Goal: Use online tool/utility: Use online tool/utility

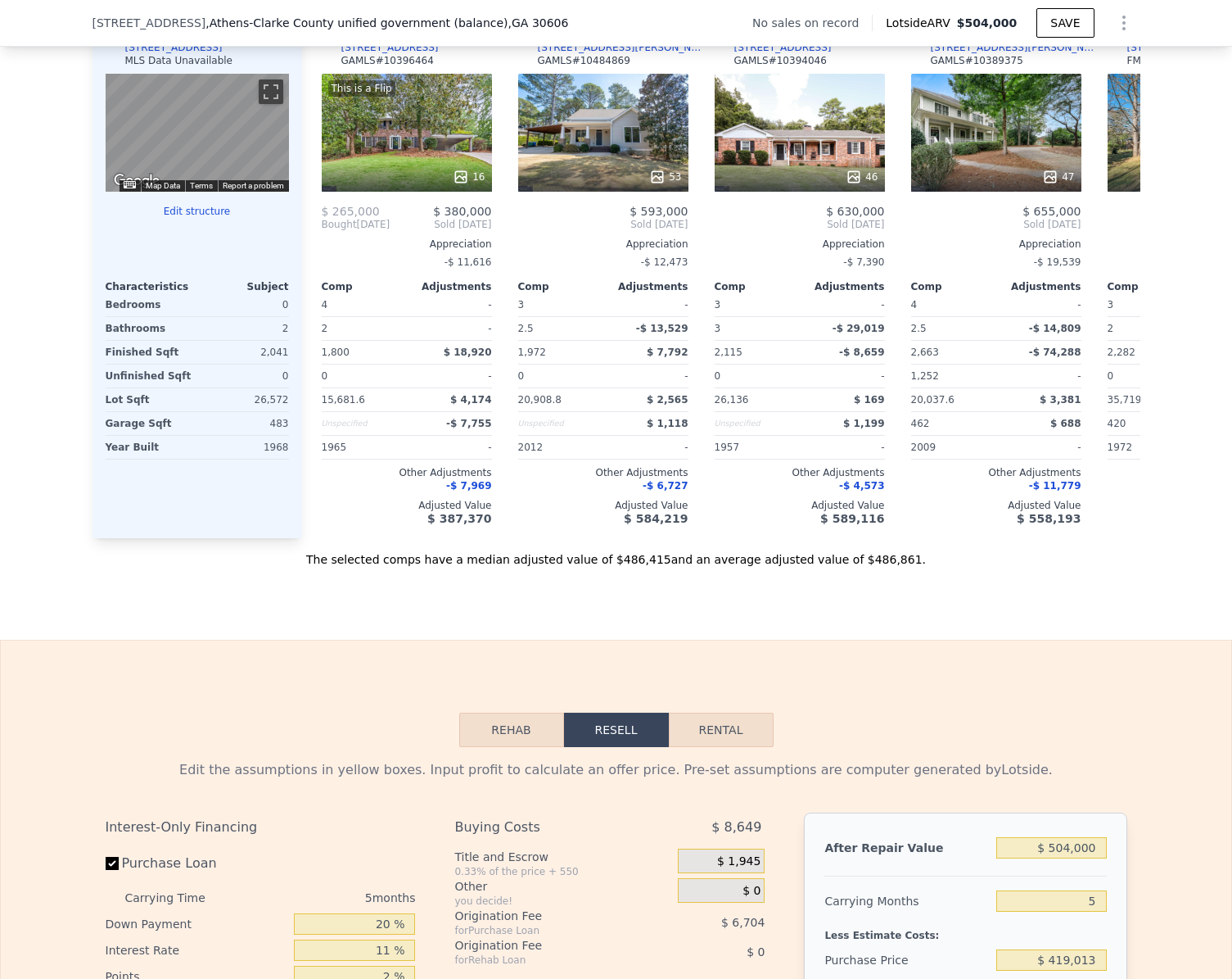
scroll to position [2124, 0]
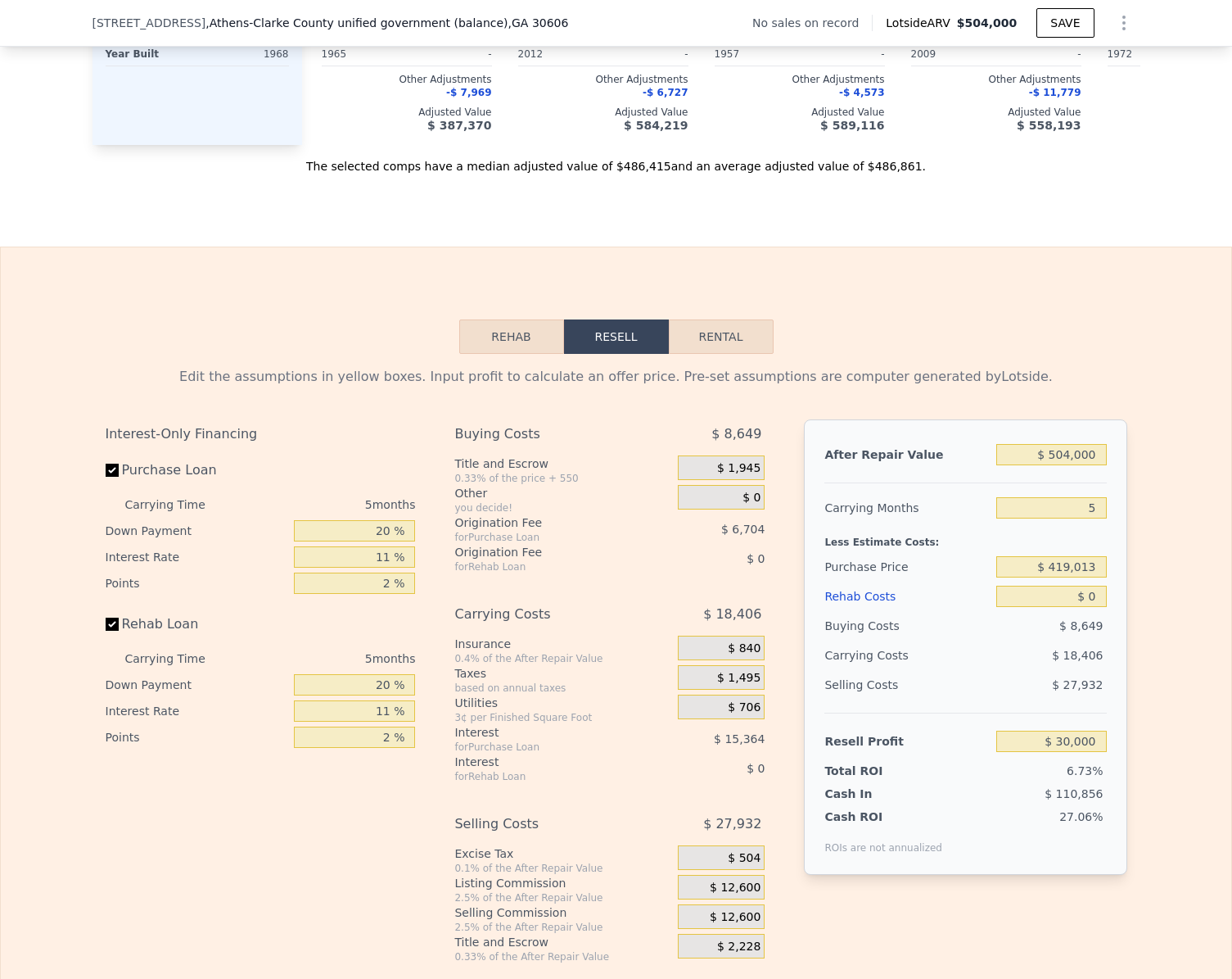
click at [514, 354] on button "Rehab" at bounding box center [512, 337] width 104 height 34
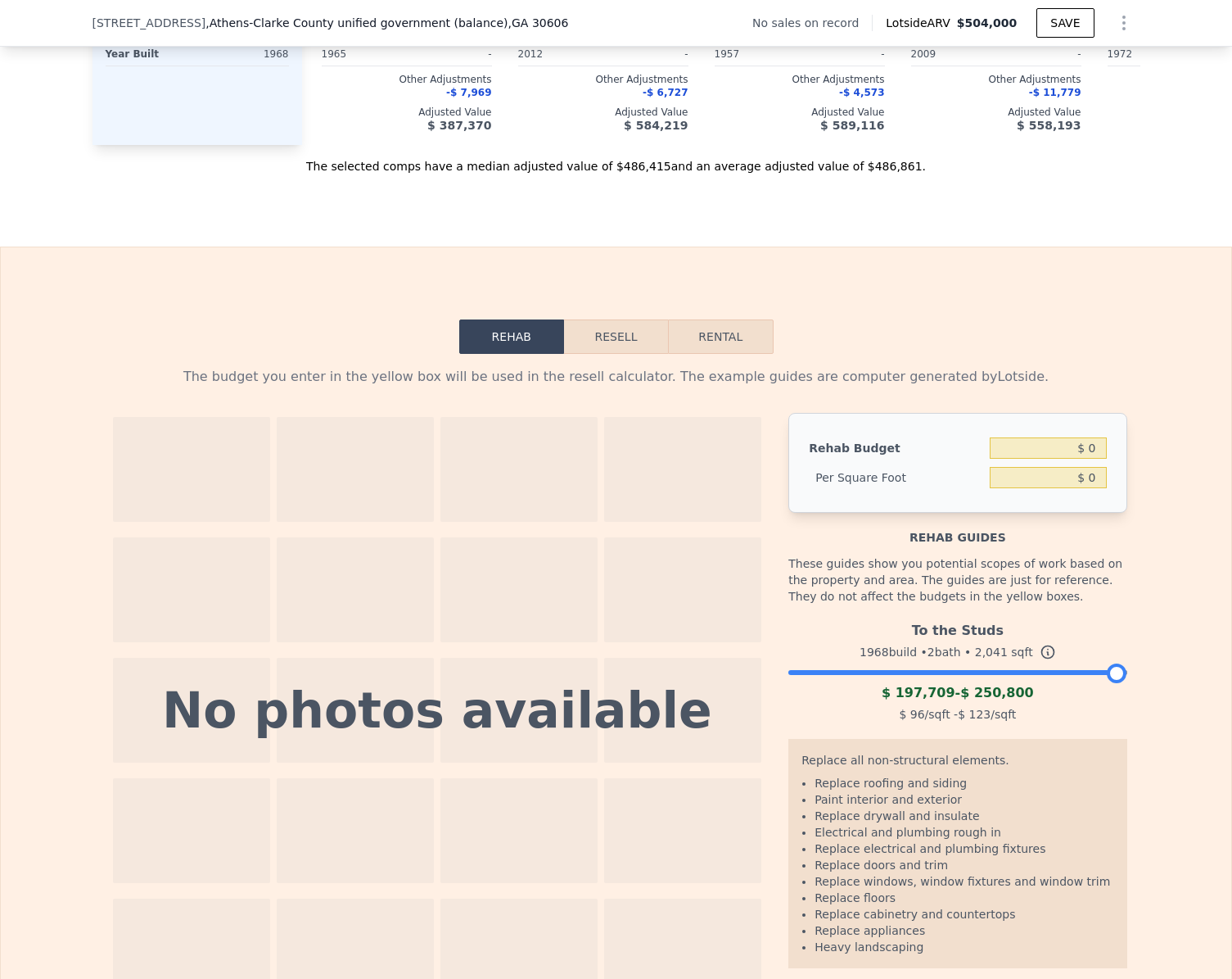
click at [907, 700] on div "To the Studs 1968 build • 2 bath • 2,041 sqft $ 197,709 - $ 250,800 $ 96 /sqft …" at bounding box center [957, 669] width 338 height 111
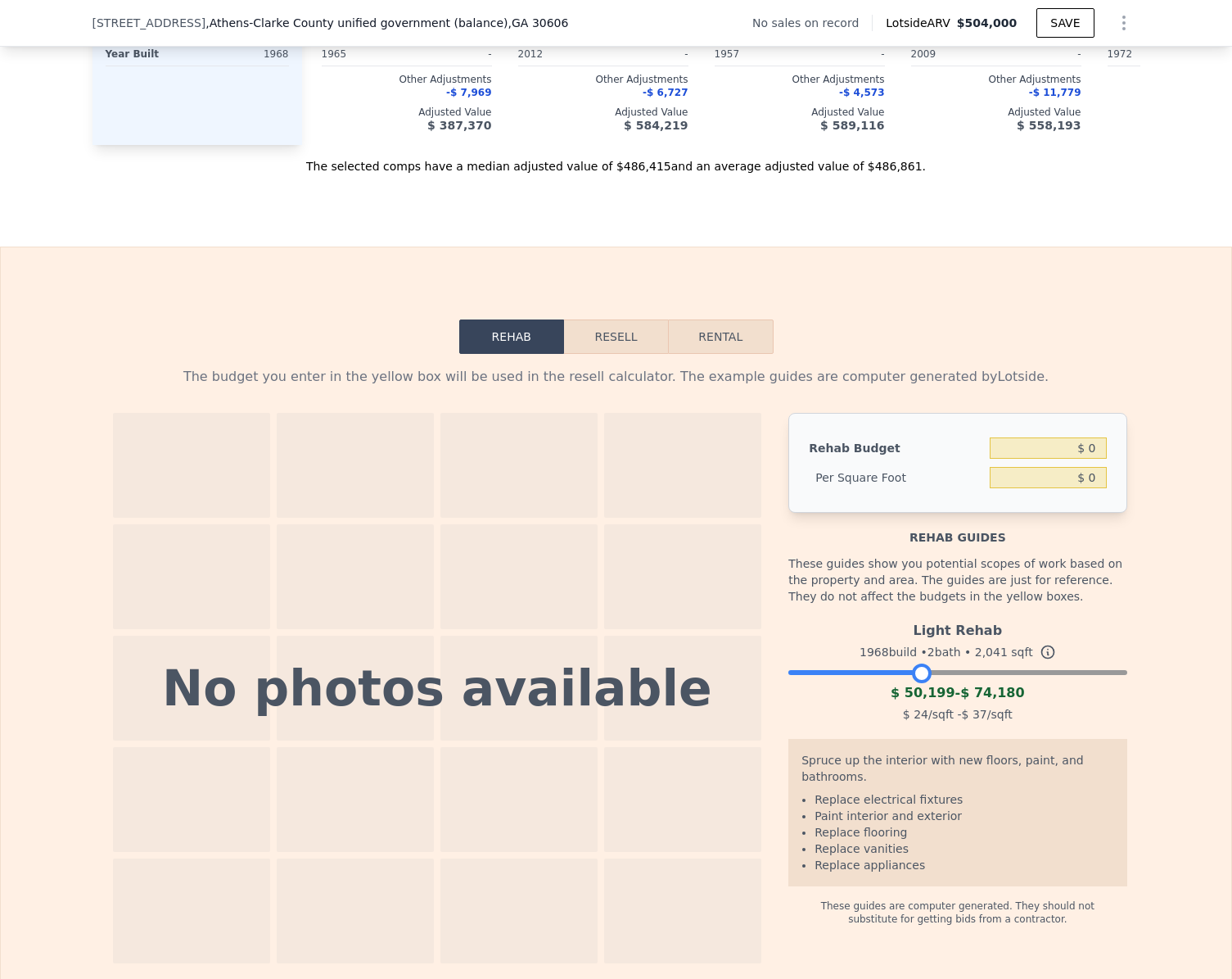
click at [917, 673] on div at bounding box center [957, 669] width 338 height 10
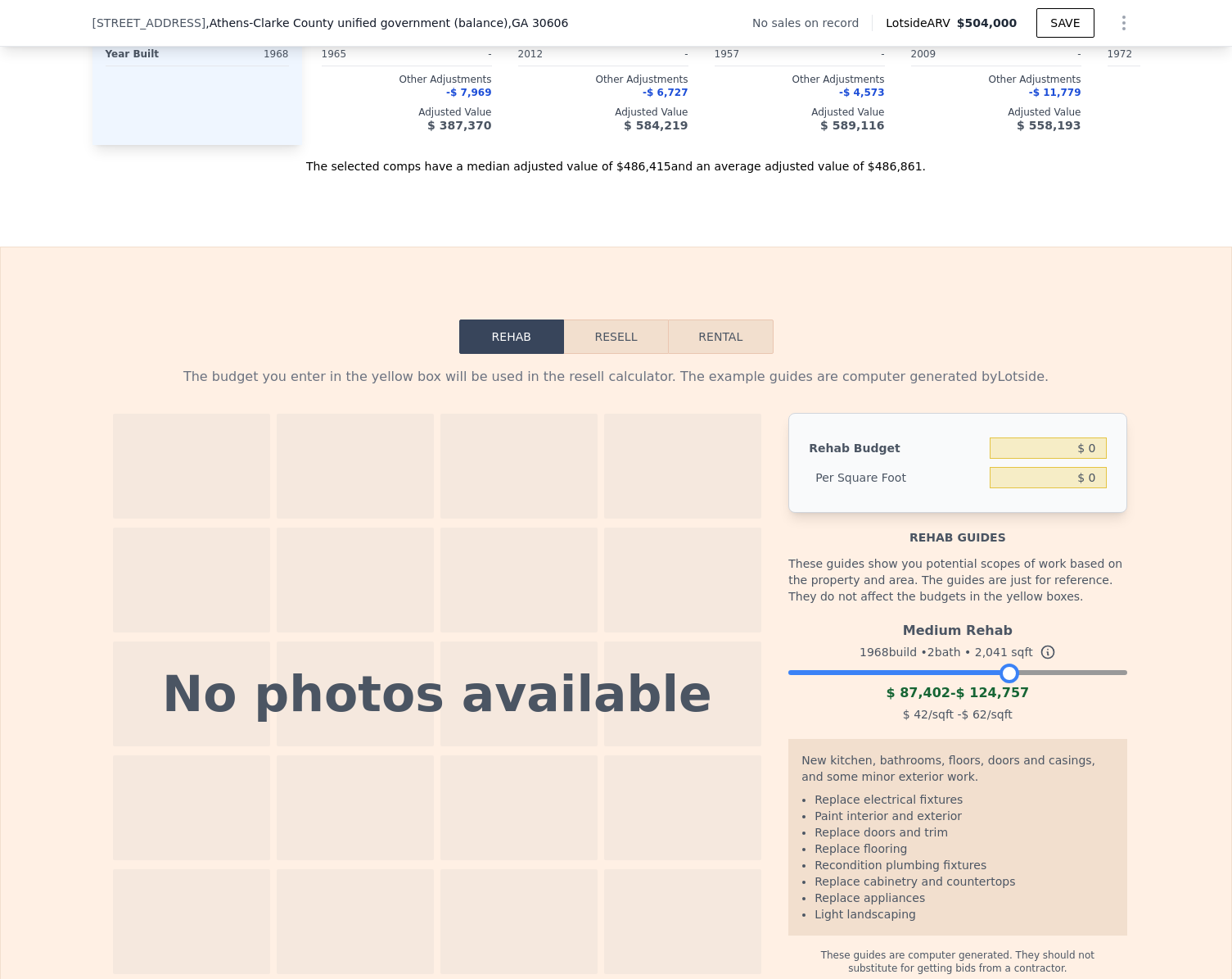
click at [1005, 673] on div at bounding box center [957, 669] width 338 height 10
click at [623, 354] on button "Resell" at bounding box center [616, 337] width 104 height 34
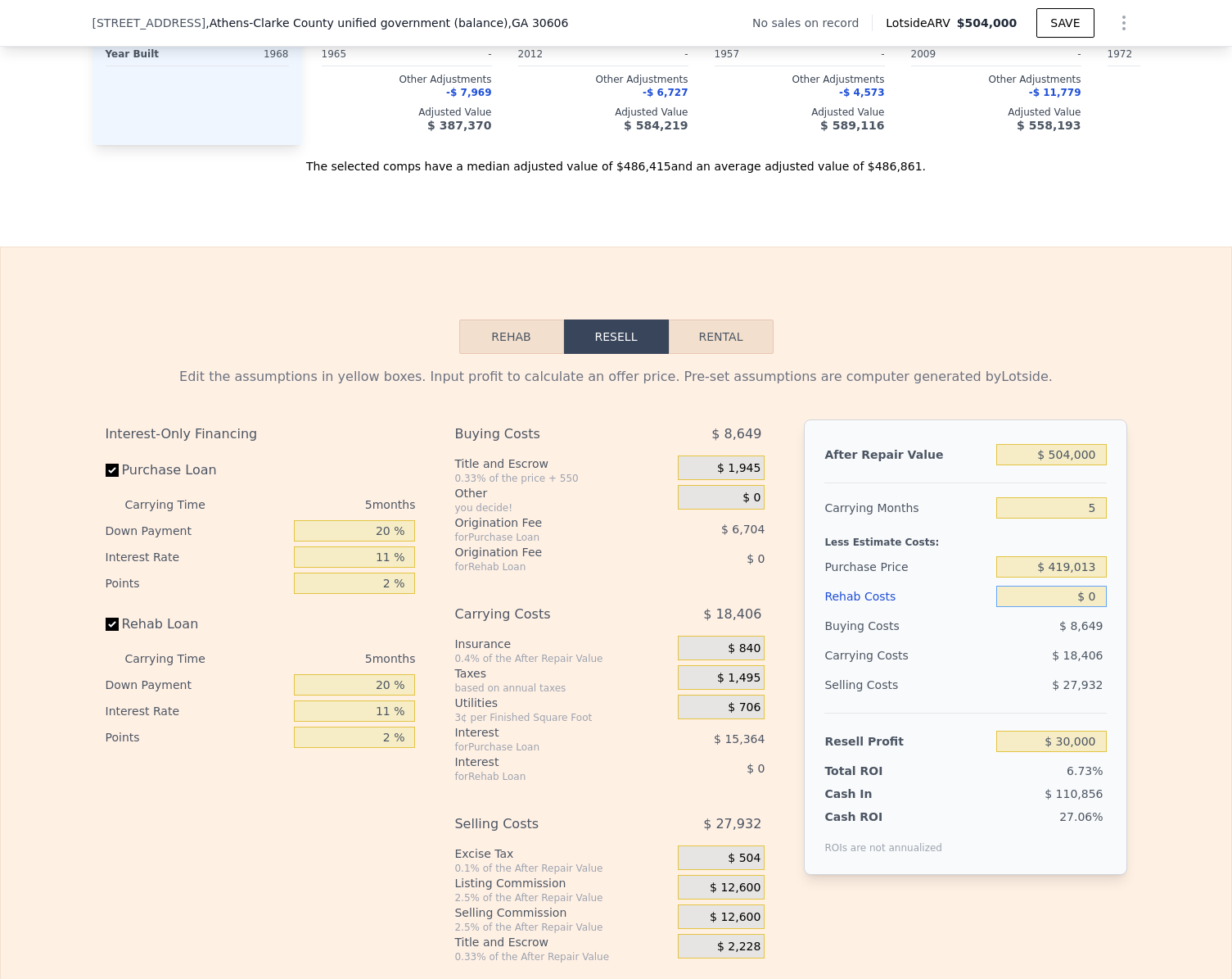
click at [1091, 607] on input "$ 0" at bounding box center [1051, 596] width 110 height 21
type input "$ 1"
type input "$ 29,999"
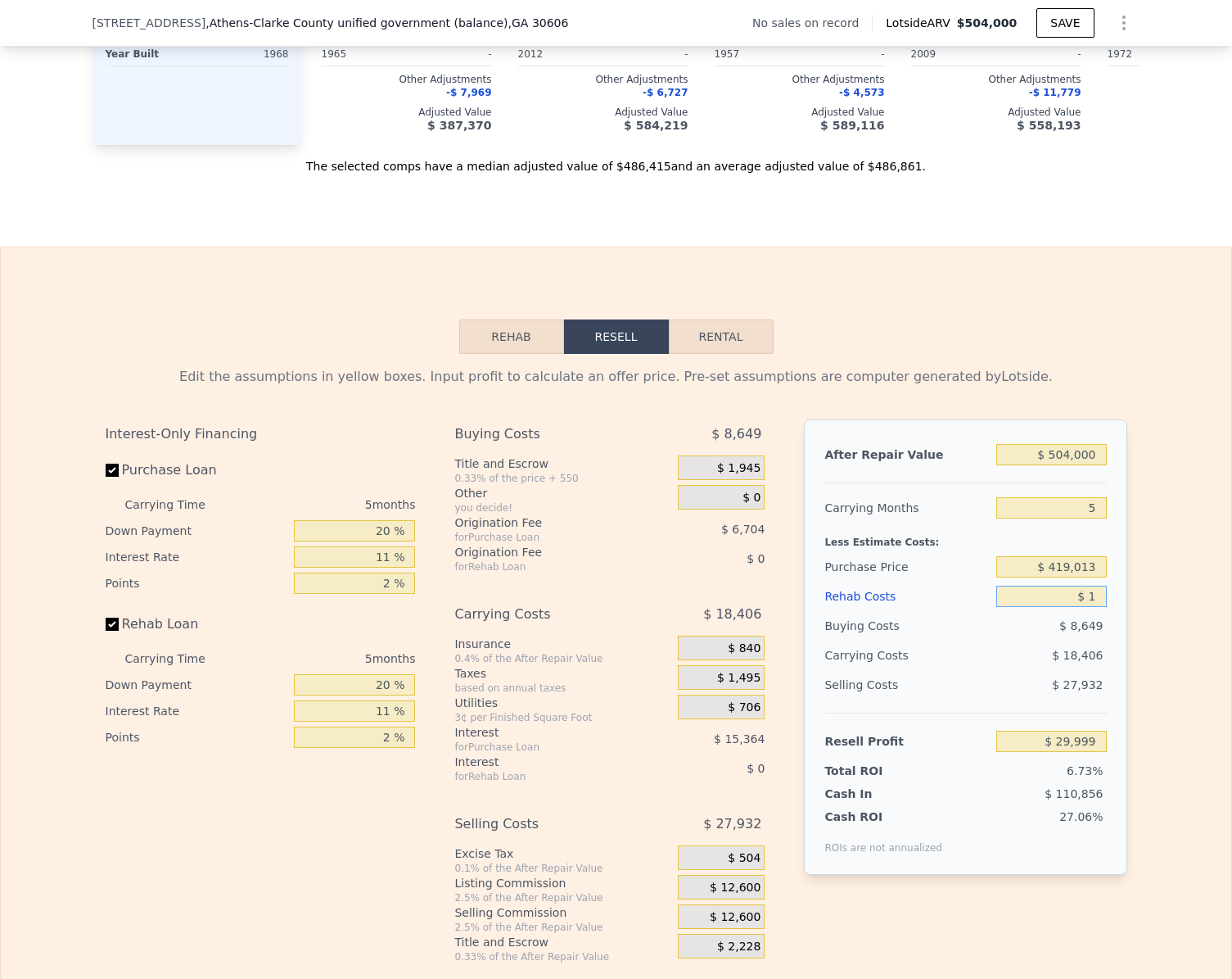
type input "$ 15"
type input "$ 29,985"
type input "$ 150"
type input "$ 29,843"
type input "$ 1,500"
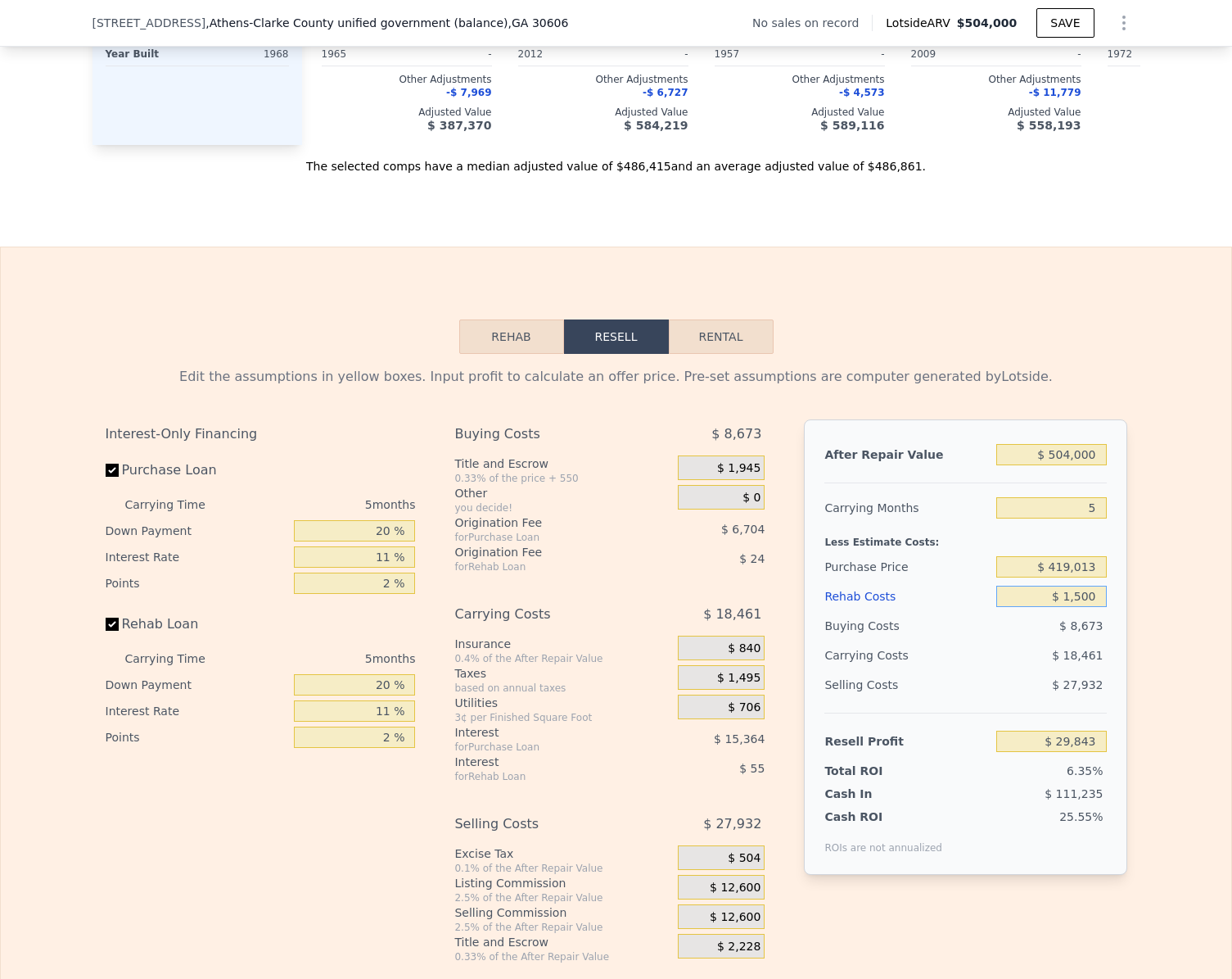
type input "$ 28,421"
type input "$ 15,000"
type input "$ 14,210"
type input "$ 150,000"
type input "-$ 127,900"
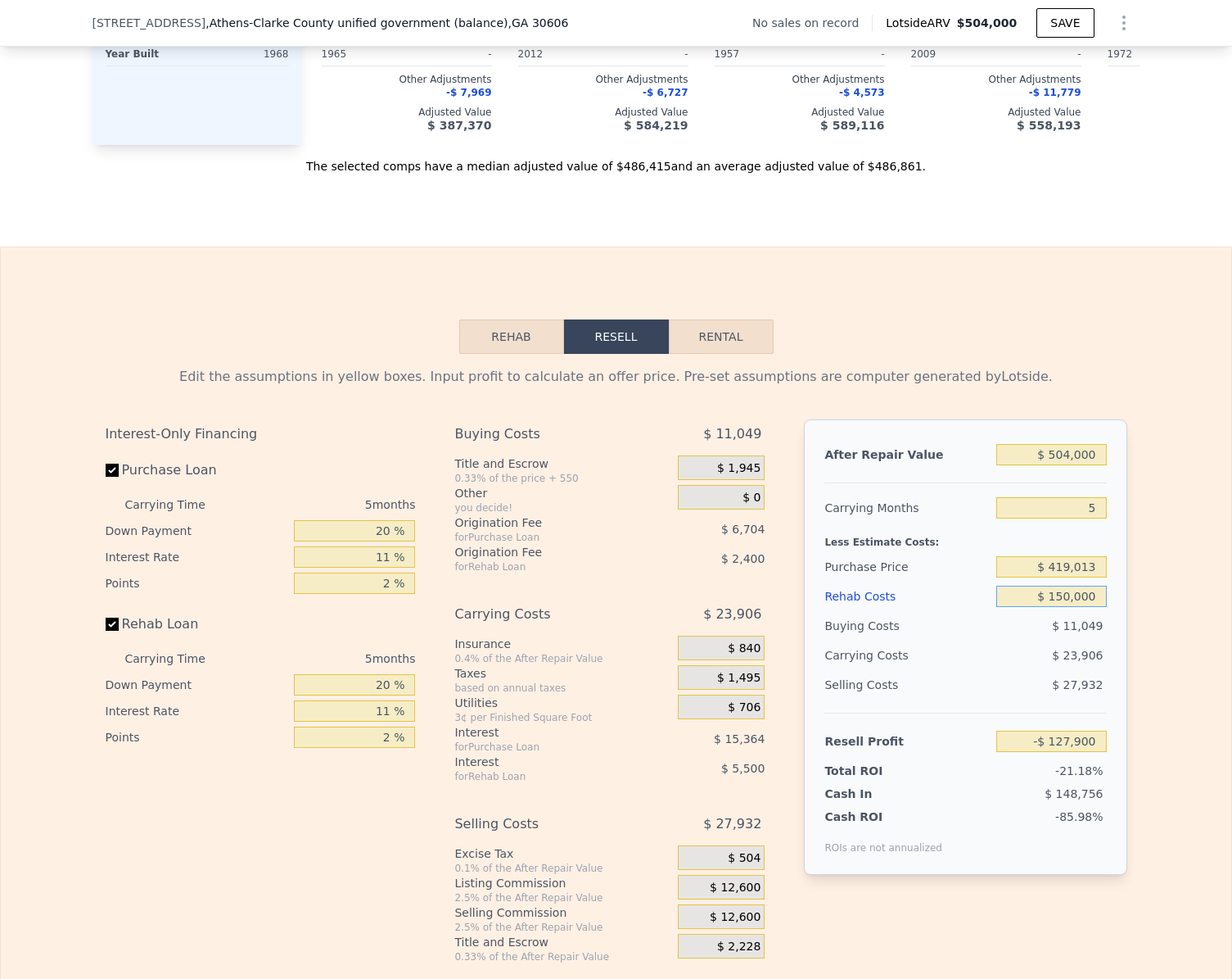
type input "$ 150,000"
click at [1096, 752] on input "-$ 127,900" at bounding box center [1051, 741] width 110 height 21
type input "$ 100,000"
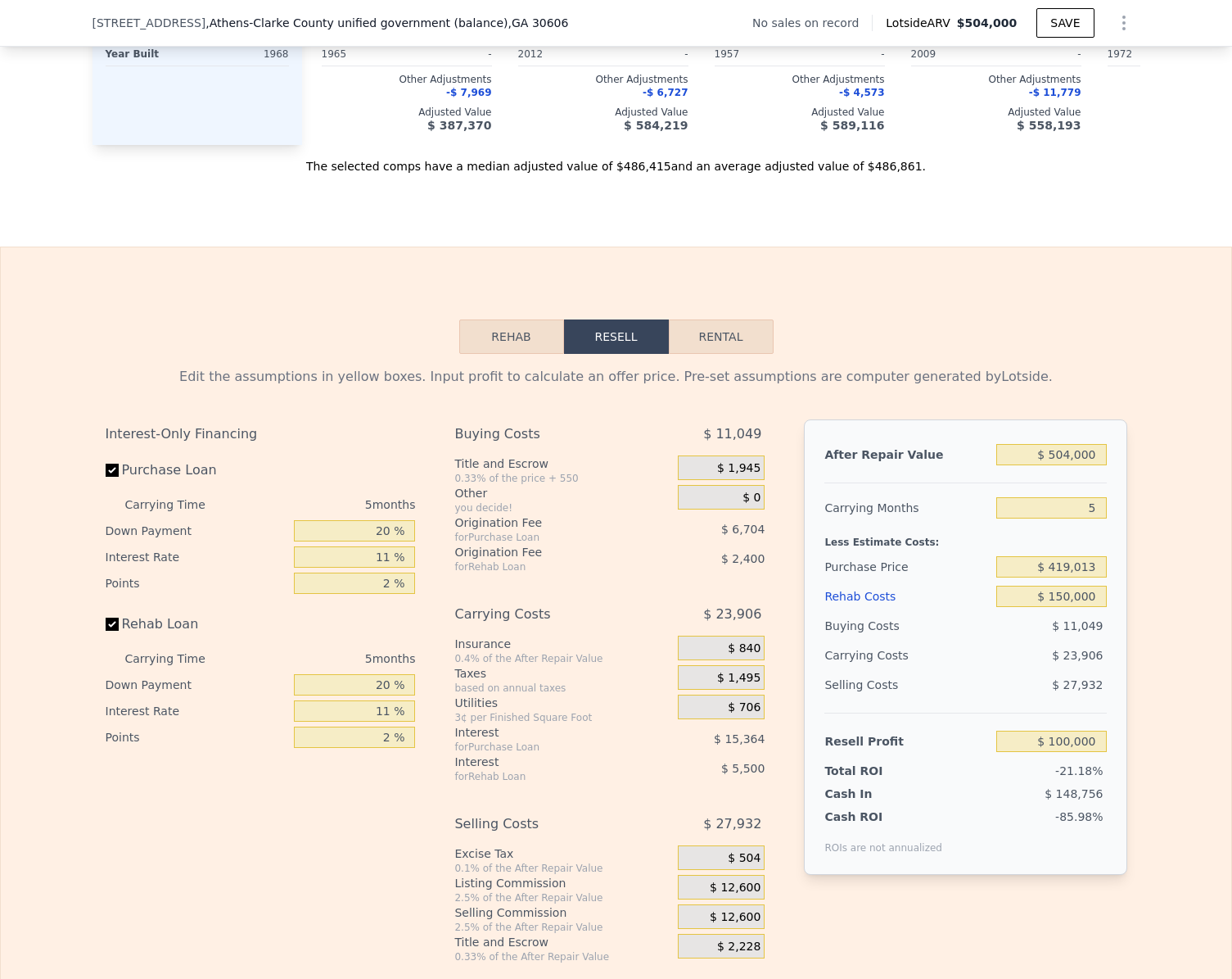
click at [1128, 754] on div "Edit the assumptions in yellow boxes. Input profit to calculate an offer price.…" at bounding box center [616, 659] width 1048 height 610
type input "$ 203,199"
type input "$ 0"
type input "$ 30,000"
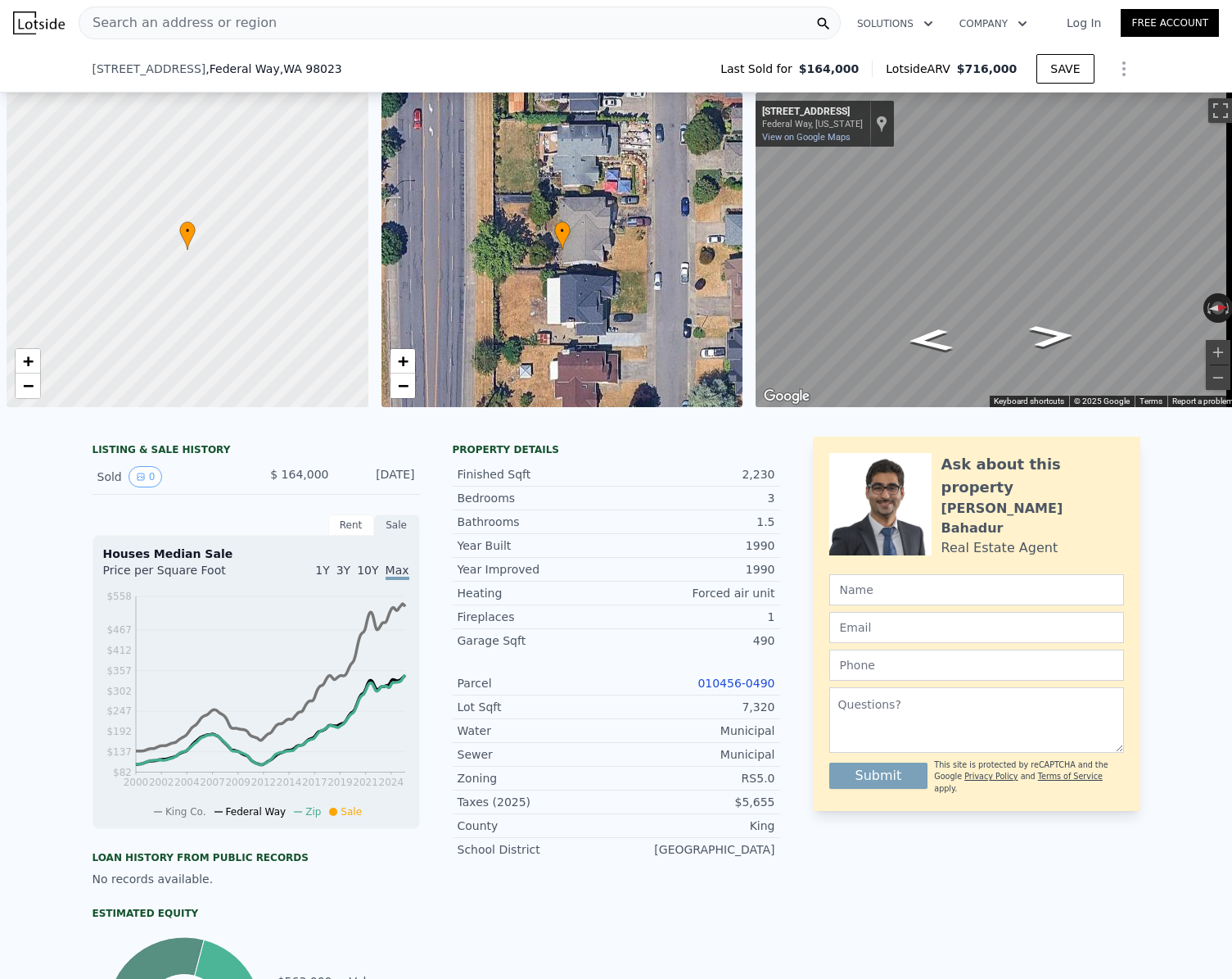
scroll to position [0, 7]
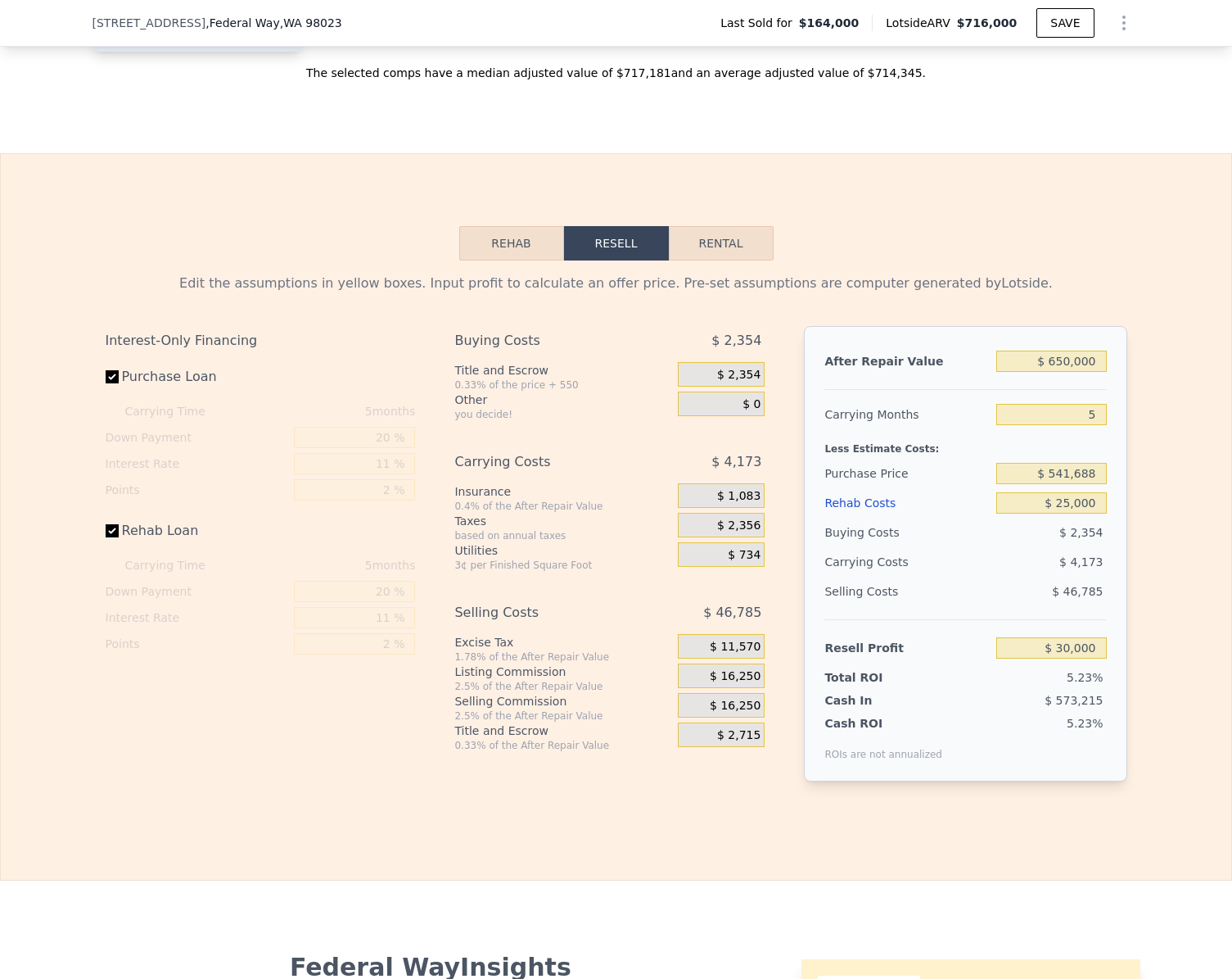
checkbox input "false"
checkbox input "true"
type input "$ 700,000"
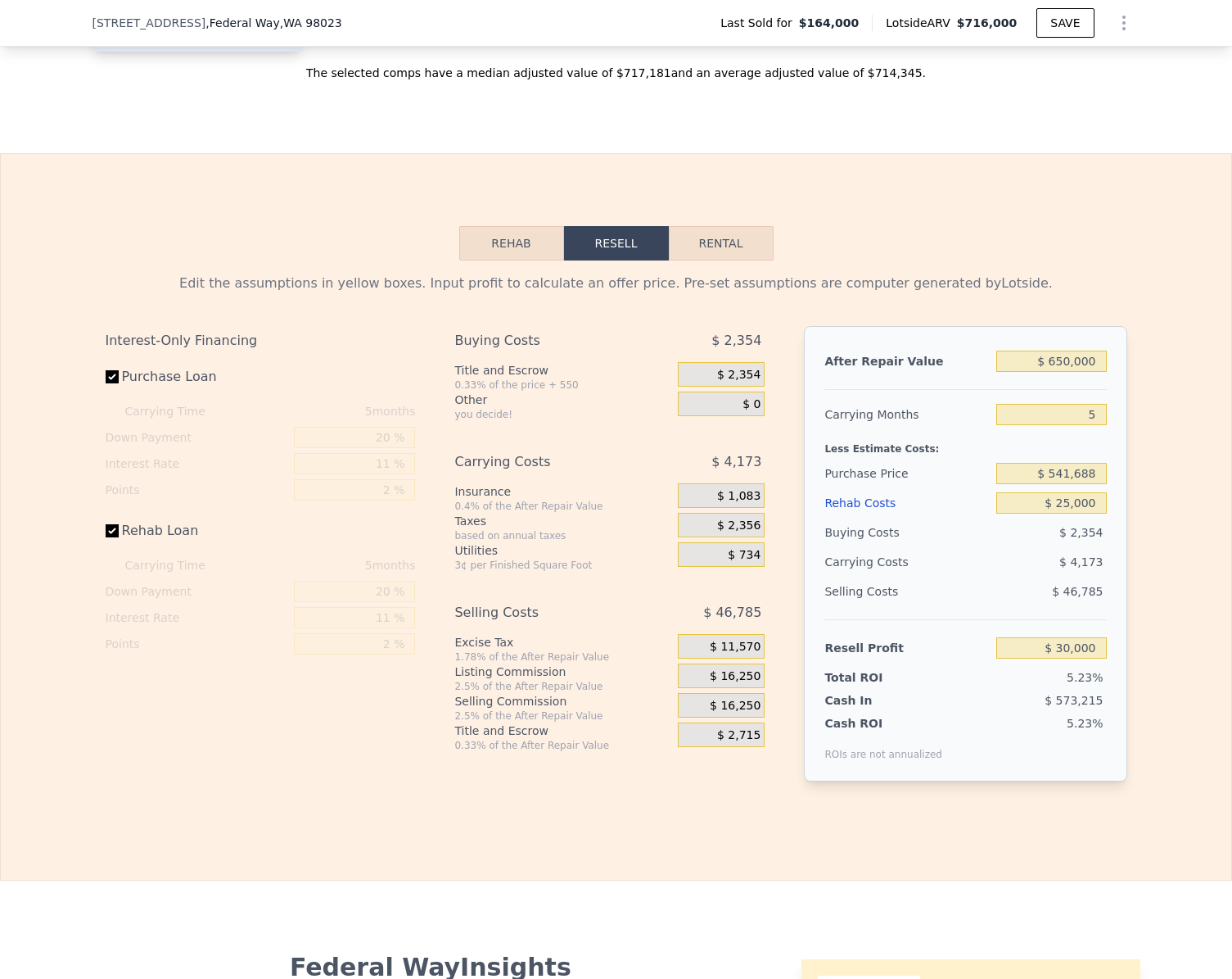
type input "$ 0"
type input "$ 471,667"
